Goal: Task Accomplishment & Management: Use online tool/utility

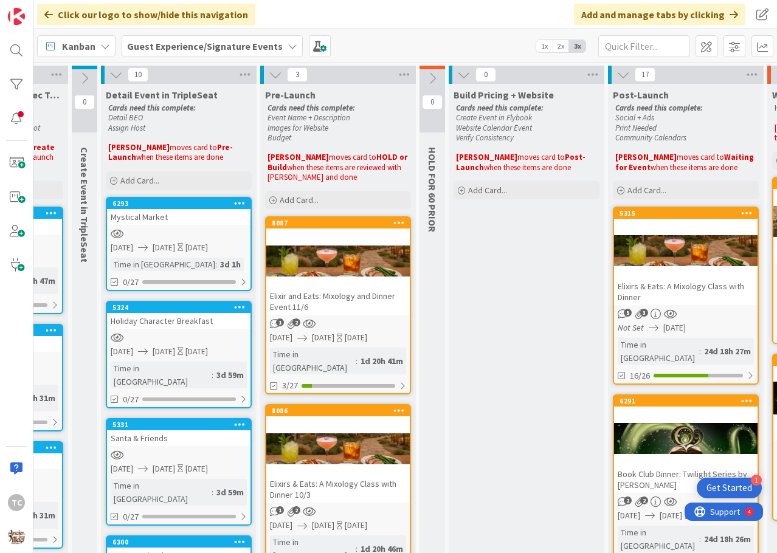
scroll to position [0, 146]
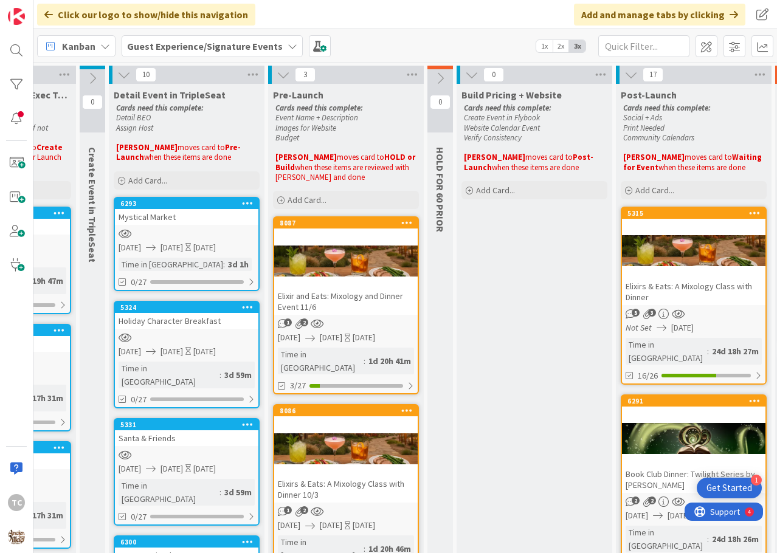
click at [184, 43] on b "Guest Experience/Signature Events" at bounding box center [205, 46] width 156 height 12
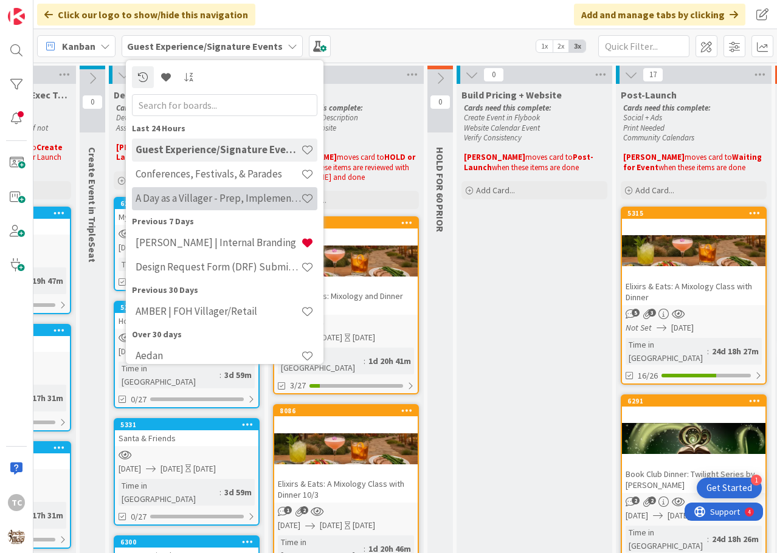
click at [169, 190] on div "A Day as a Villager - Prep, Implement and Execute" at bounding box center [224, 198] width 185 height 23
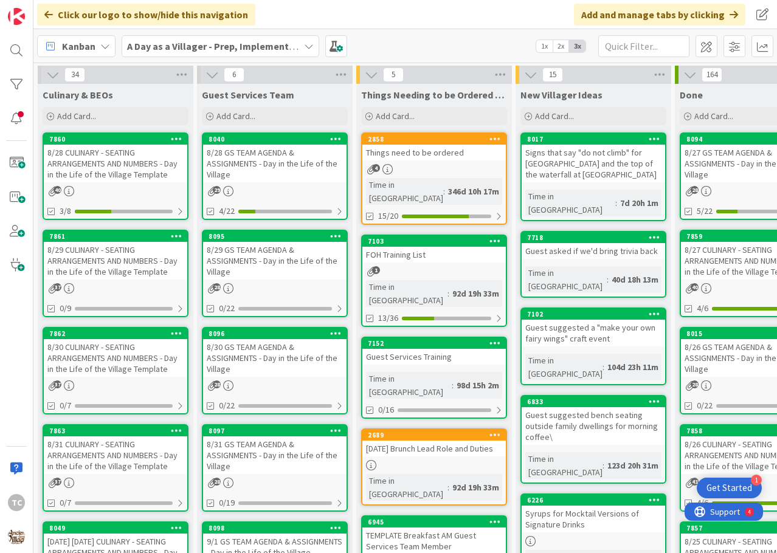
click at [112, 260] on div "8/29 CULINARY - SEATING ARRANGEMENTS AND NUMBERS - Day in the Life of the Villa…" at bounding box center [115, 261] width 143 height 38
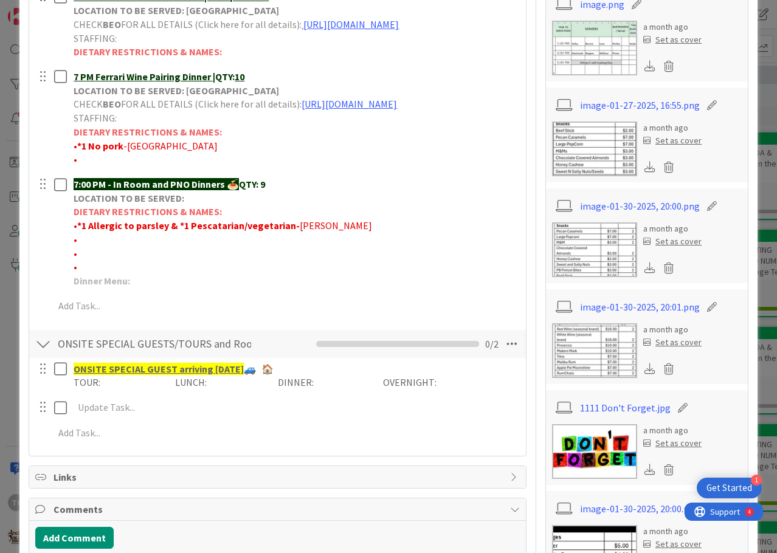
scroll to position [608, 0]
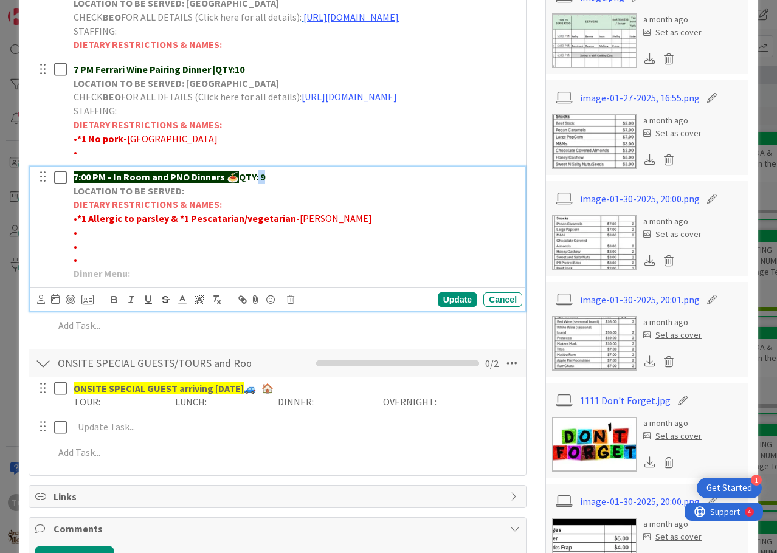
drag, startPoint x: 271, startPoint y: 219, endPoint x: 261, endPoint y: 221, distance: 10.5
click at [261, 184] on p "7:00 PM - In Room and PNO Dinners 🍝 QTY: 9" at bounding box center [296, 177] width 444 height 14
click at [102, 240] on p "•" at bounding box center [296, 233] width 444 height 14
drag, startPoint x: 268, startPoint y: 276, endPoint x: 77, endPoint y: 275, distance: 190.9
click at [77, 240] on p "• *1A, 1Y, 1C Vegetarian, 1A no beef - [PERSON_NAME] (FFC)" at bounding box center [296, 233] width 444 height 14
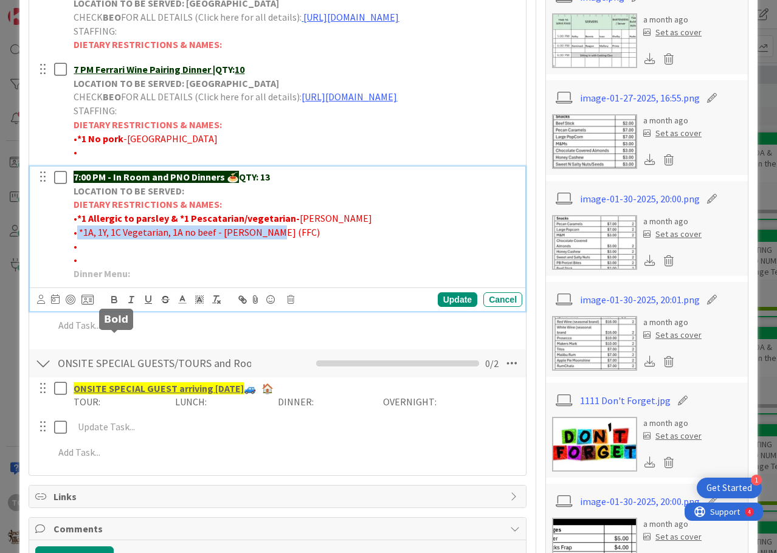
click at [115, 300] on icon "button" at bounding box center [114, 298] width 4 height 3
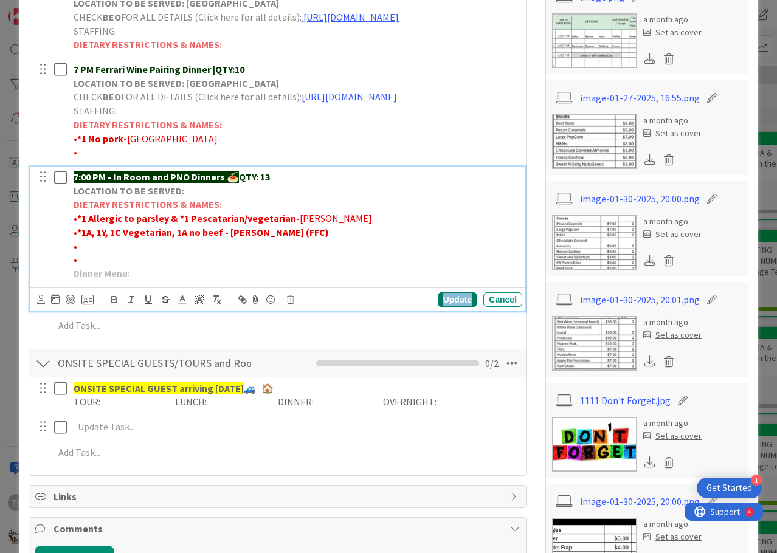
click at [439, 307] on div "Update" at bounding box center [458, 299] width 40 height 15
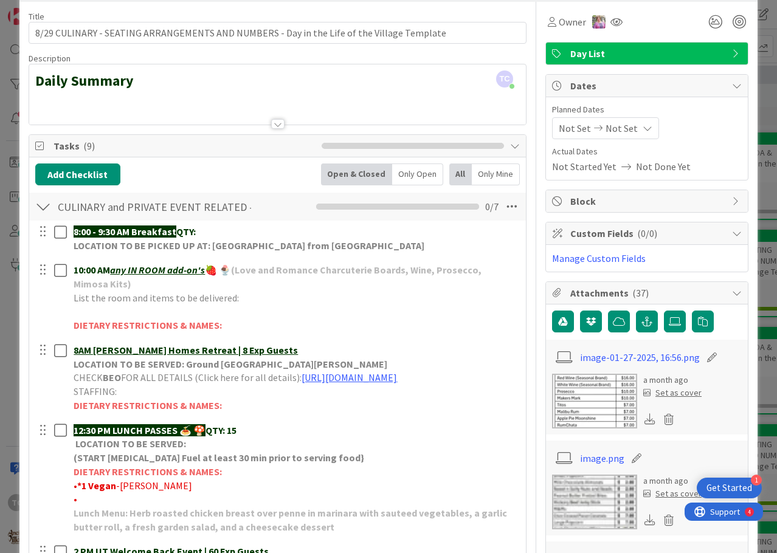
scroll to position [0, 0]
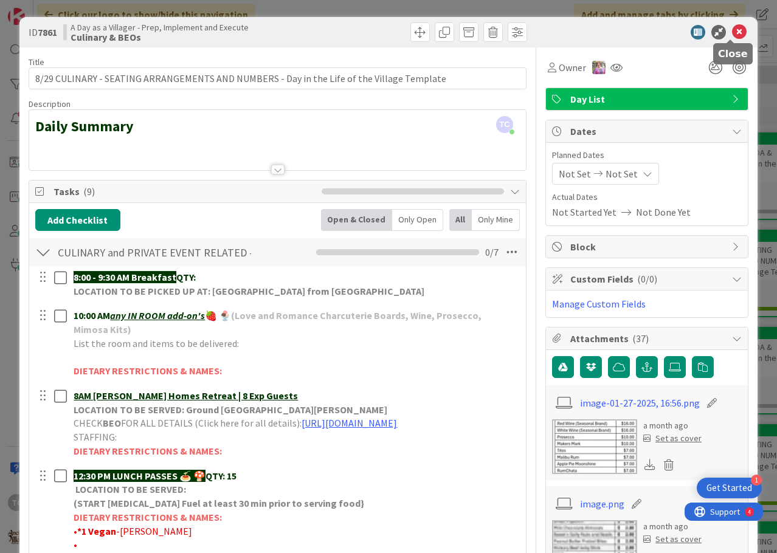
click at [578, 31] on icon at bounding box center [739, 32] width 15 height 15
